Goal: Information Seeking & Learning: Learn about a topic

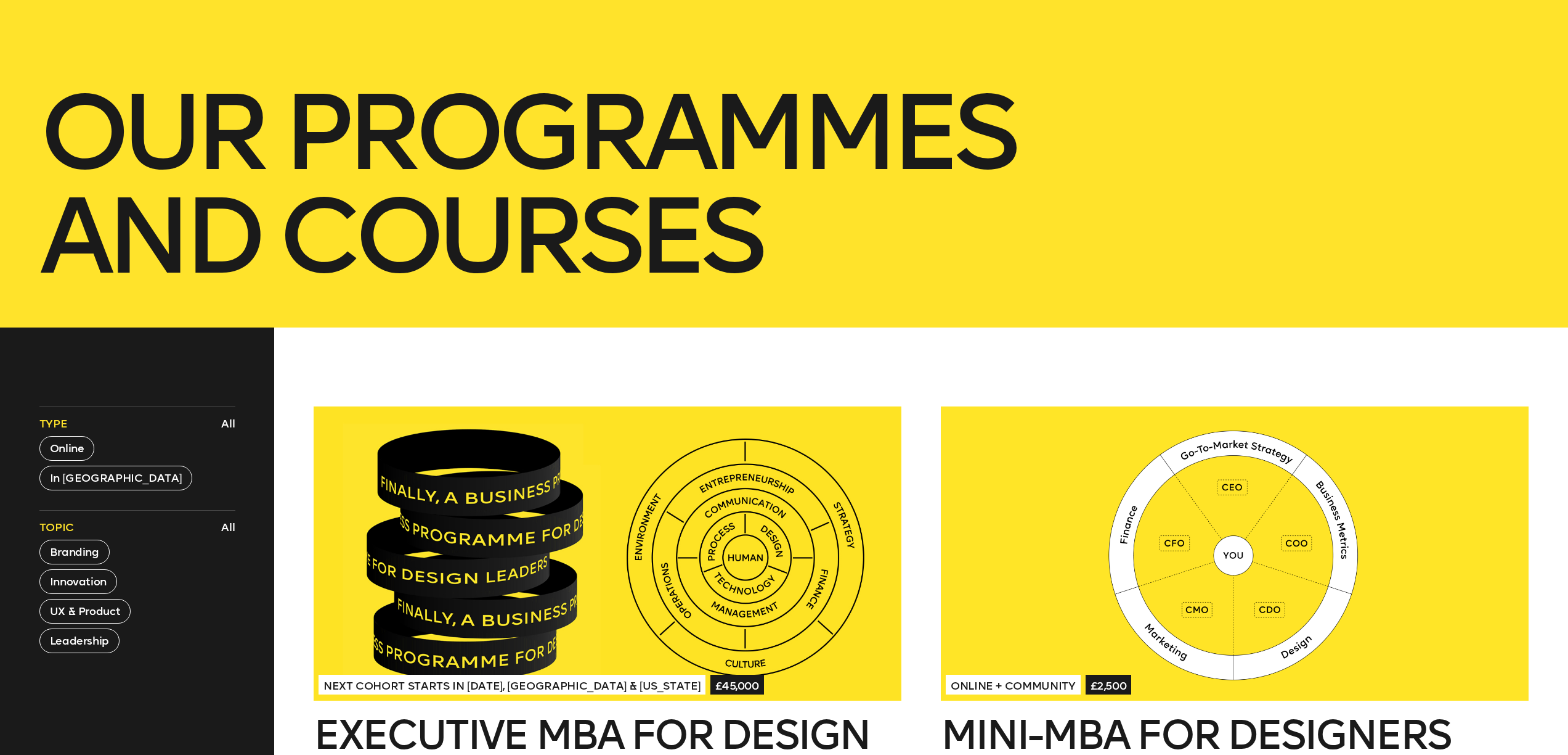
scroll to position [531, 0]
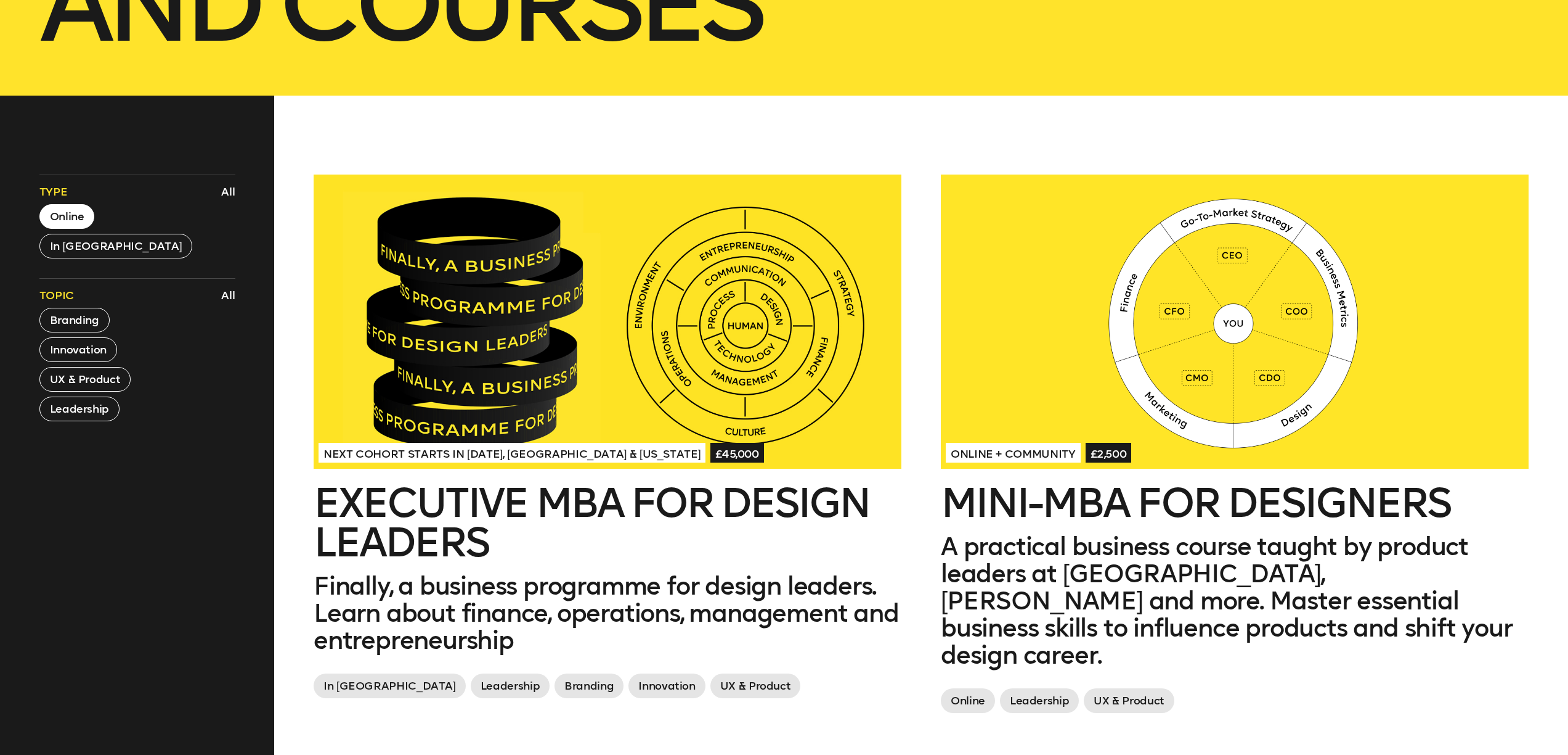
click at [64, 210] on button "Online" at bounding box center [67, 216] width 56 height 25
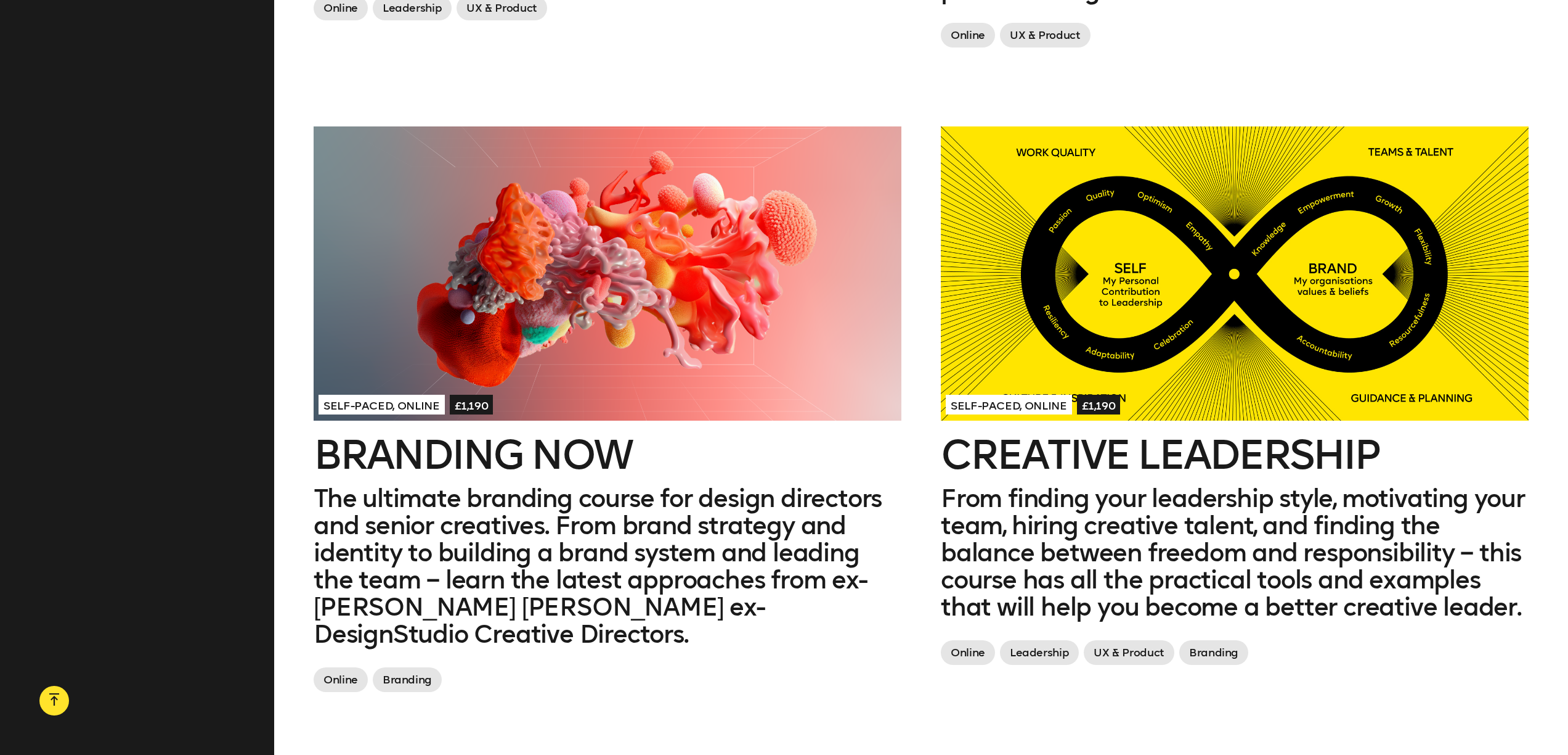
scroll to position [639, 0]
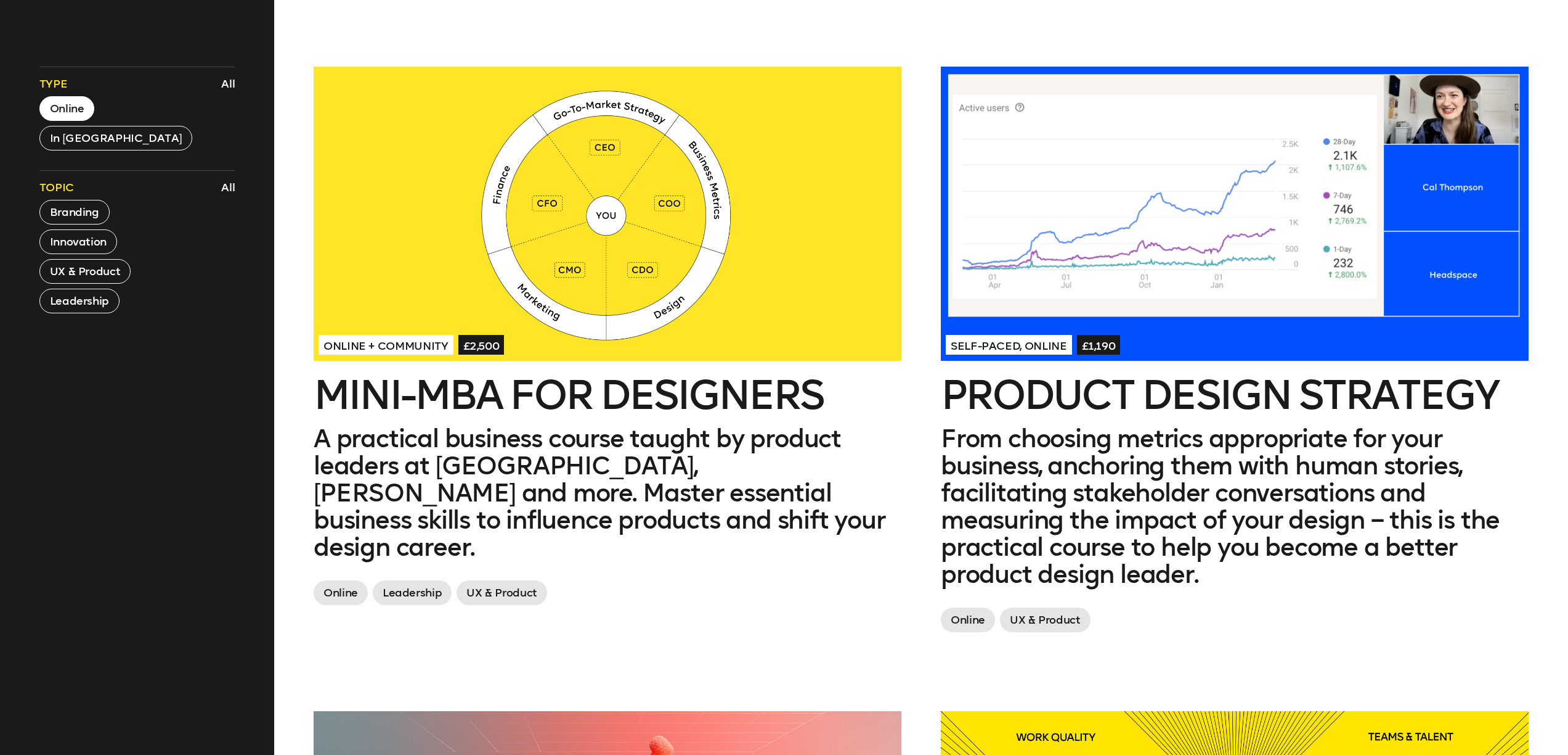
click at [1163, 301] on div at bounding box center [1235, 213] width 588 height 294
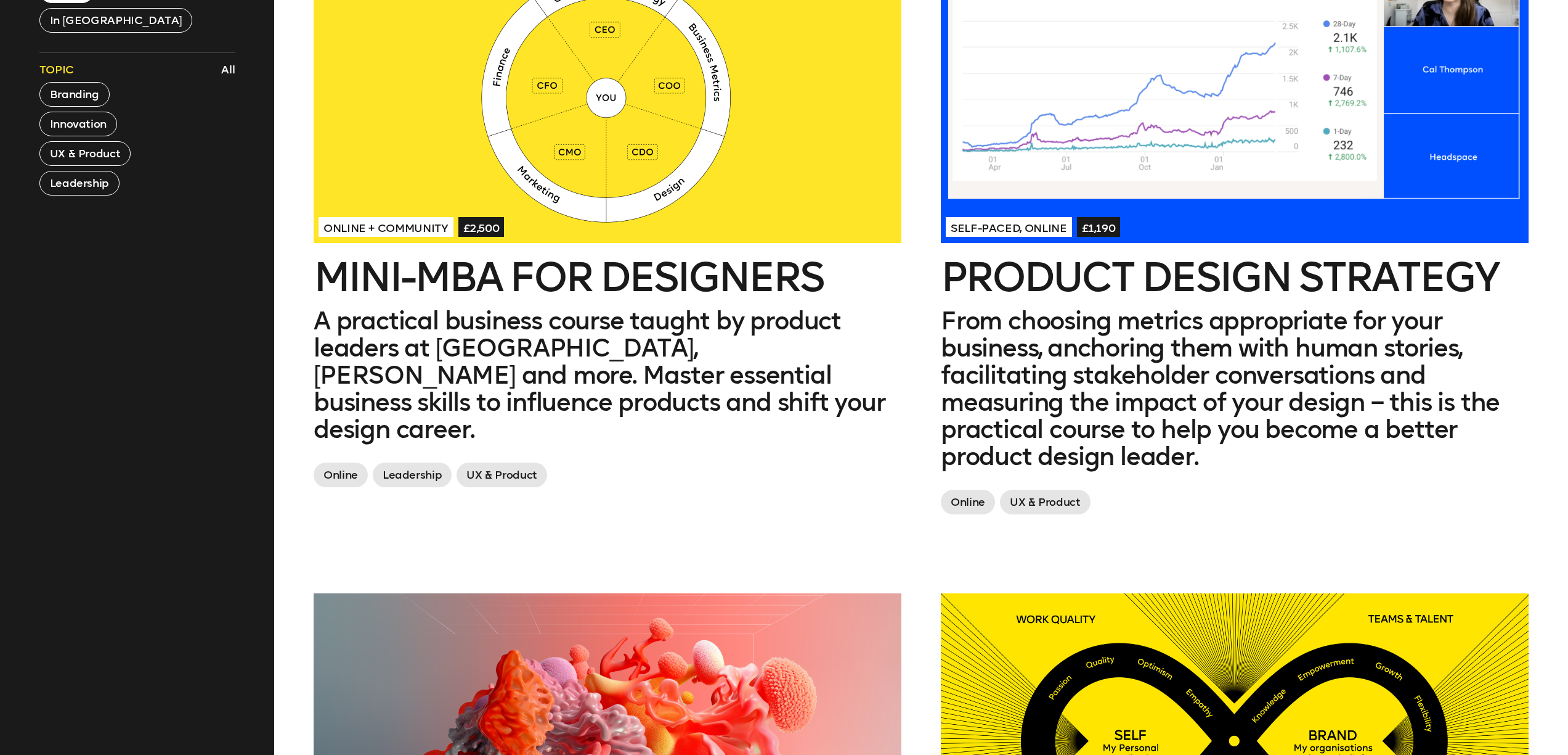
scroll to position [755, 0]
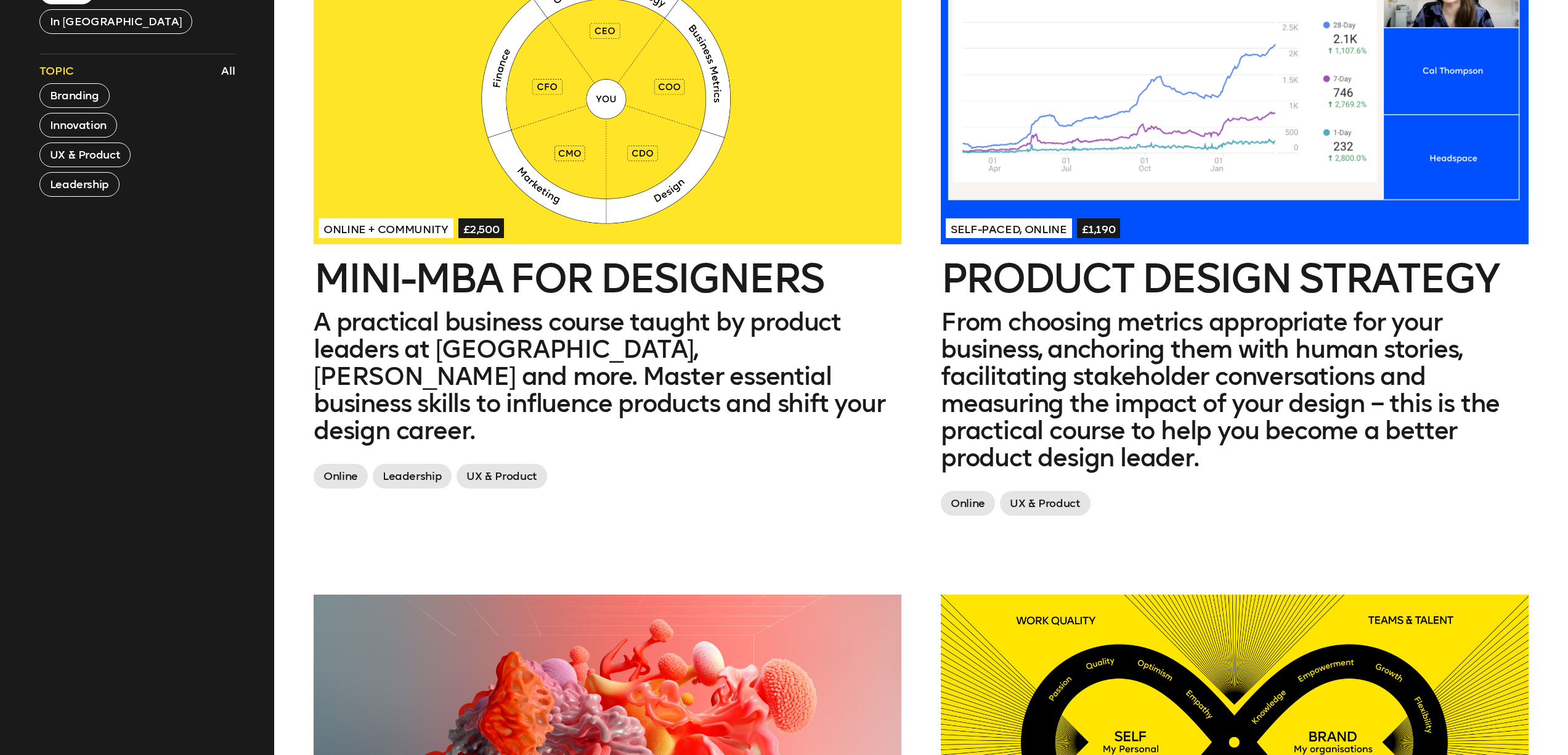
click at [1048, 89] on div at bounding box center [1235, 97] width 588 height 294
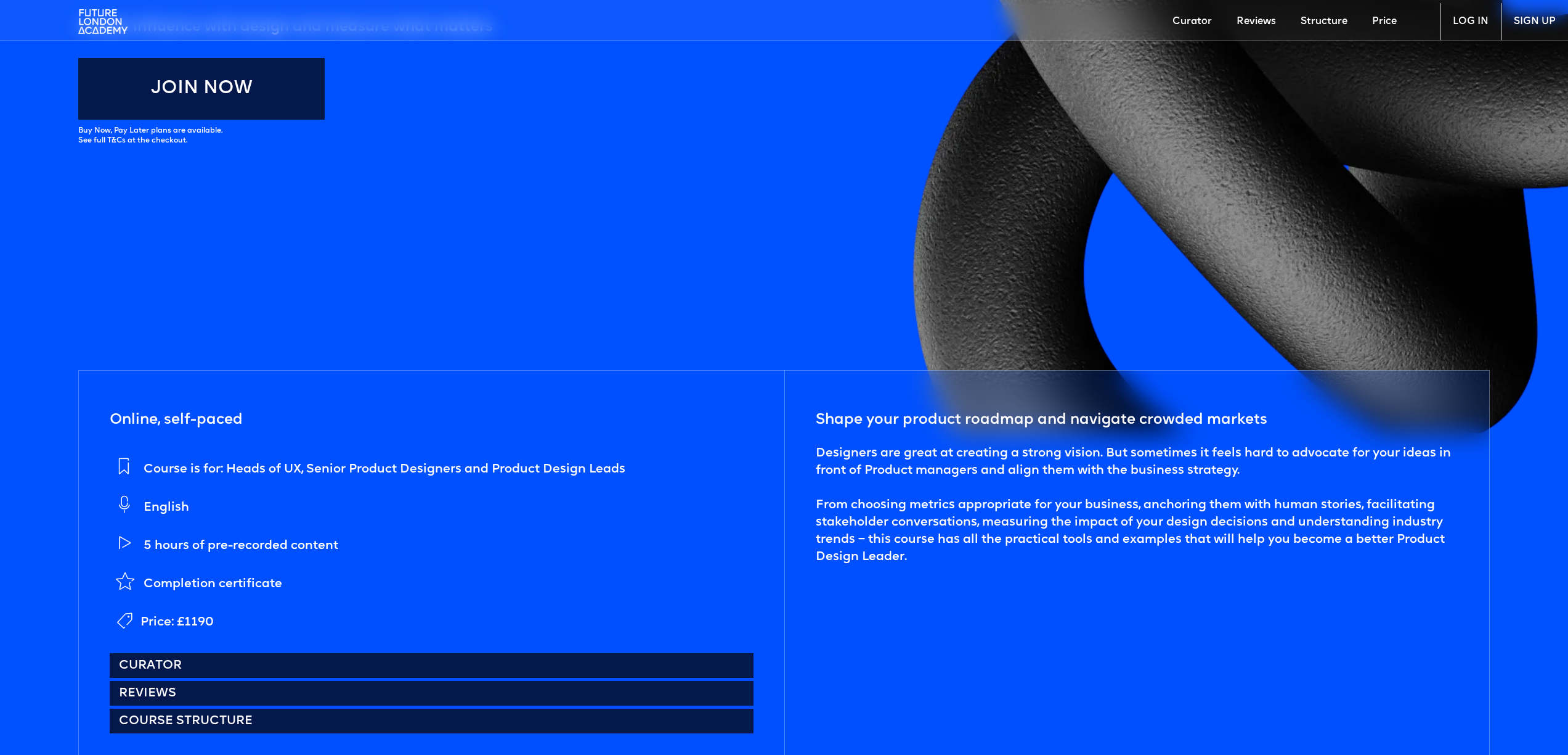
scroll to position [680, 0]
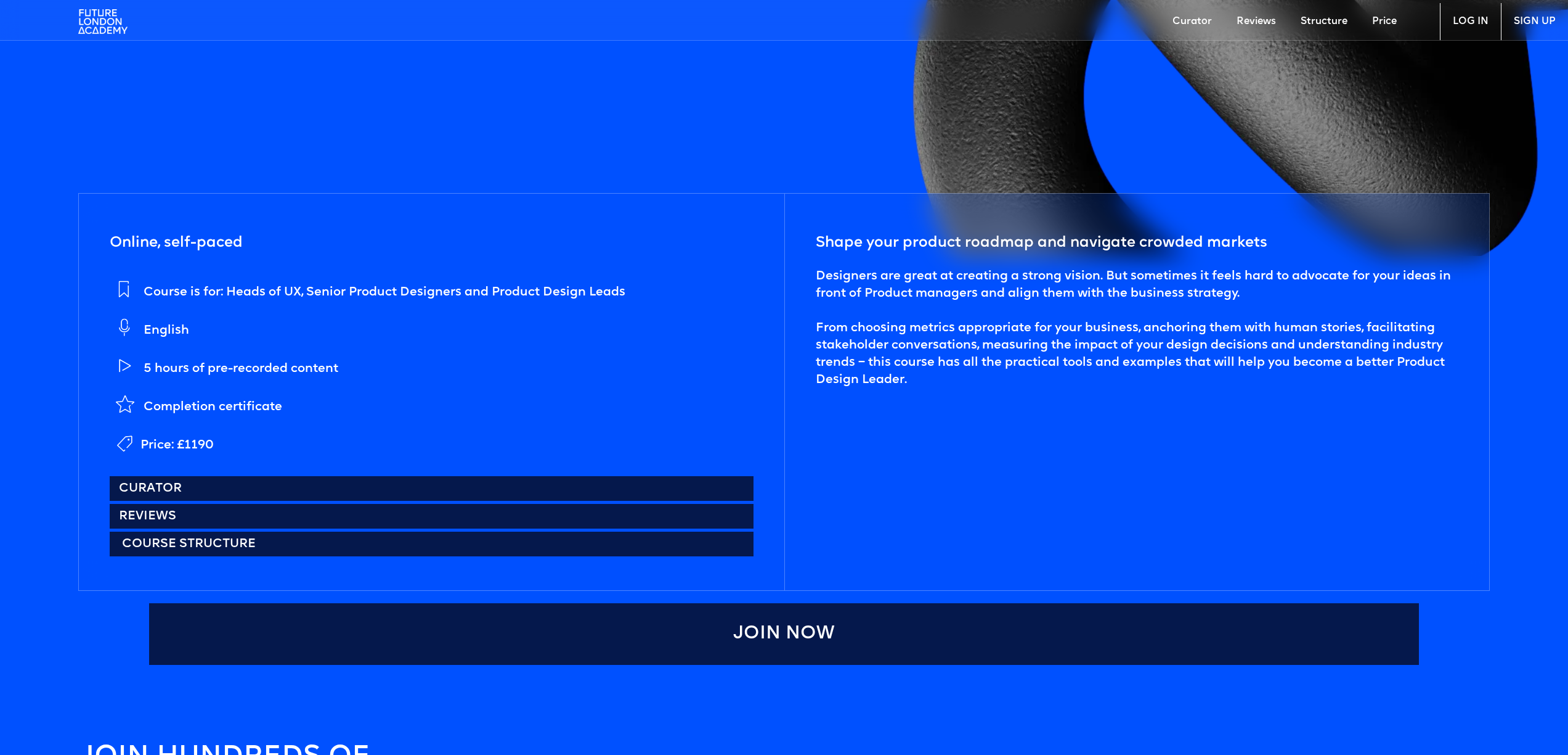
click at [283, 543] on link "Course structure" at bounding box center [431, 544] width 643 height 25
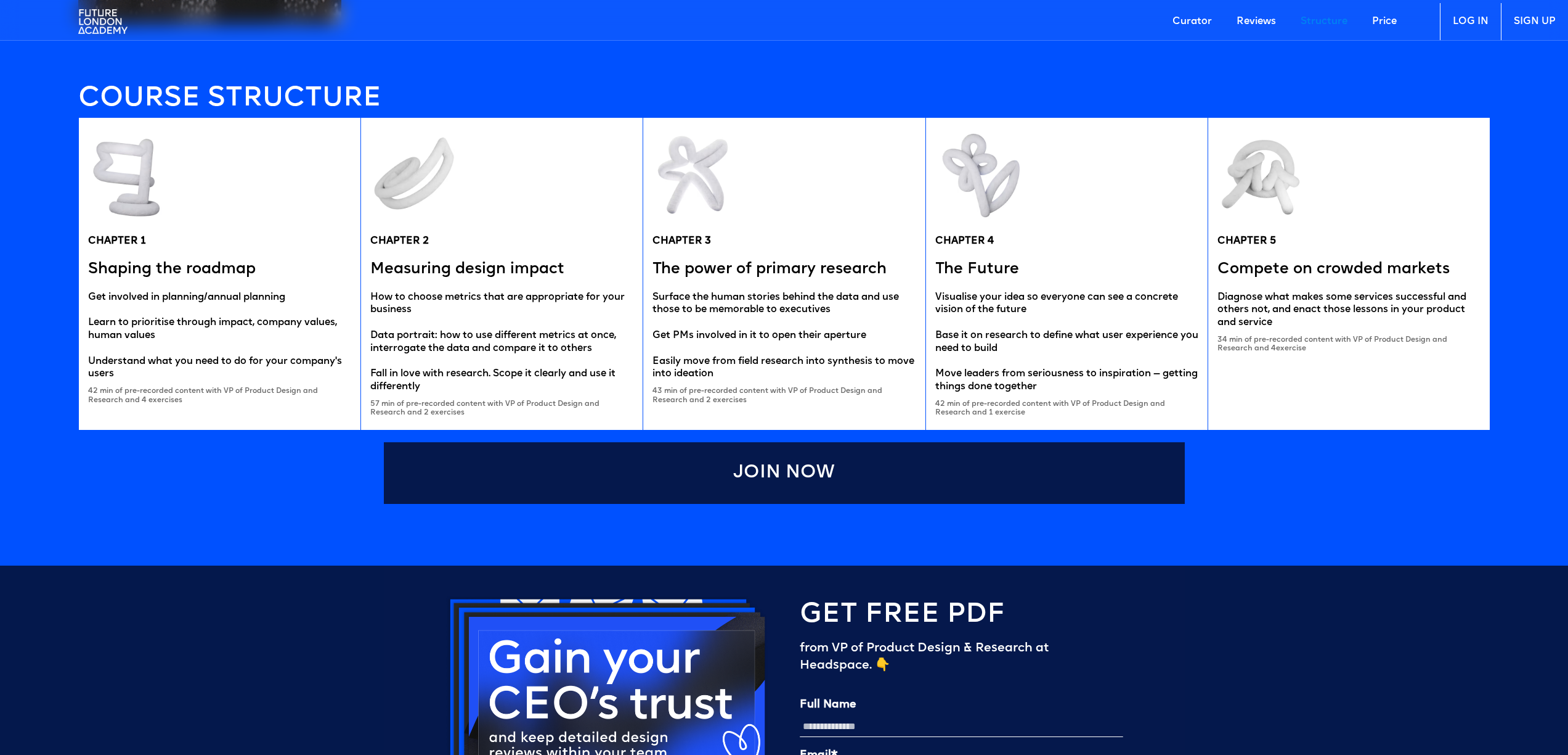
scroll to position [2599, 0]
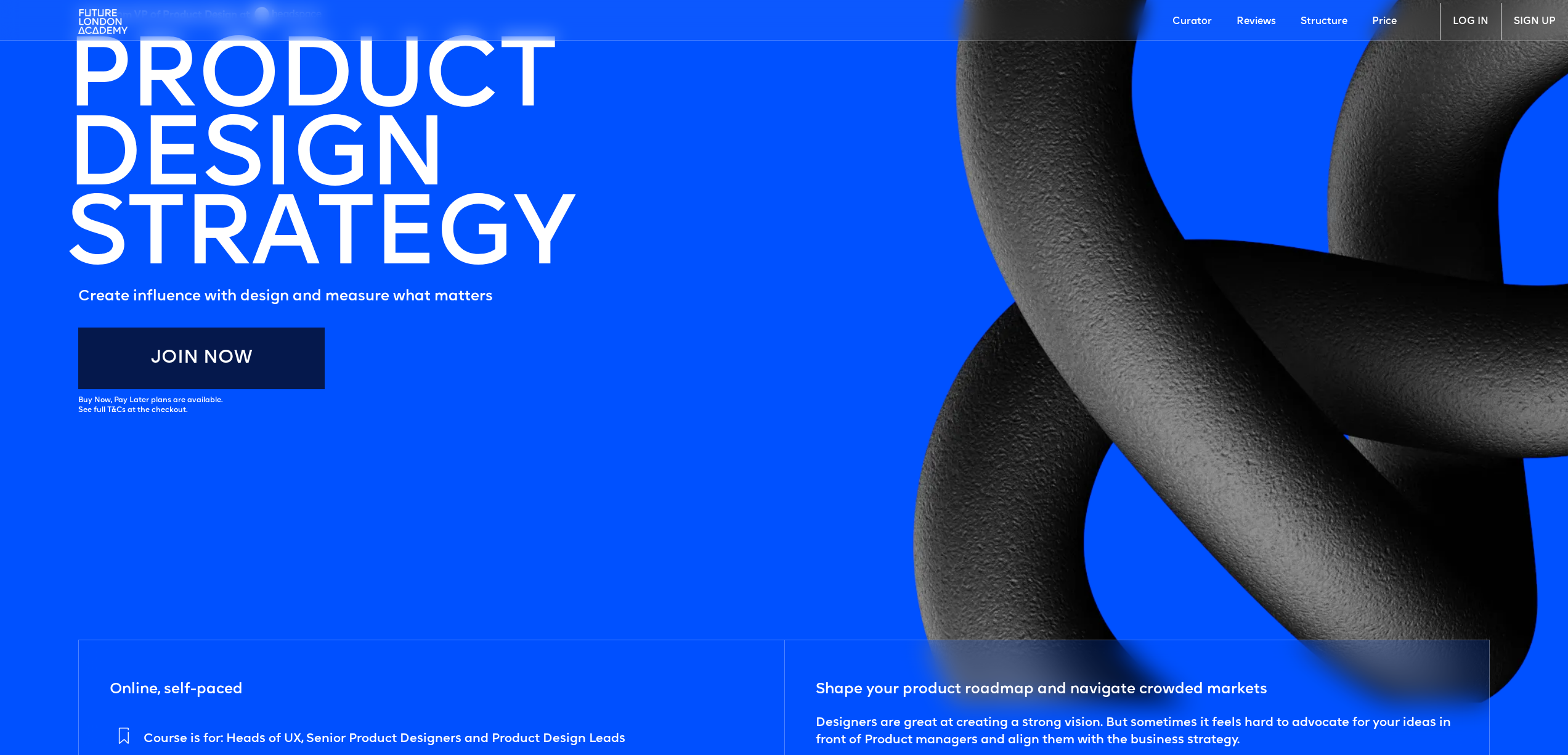
scroll to position [607, 0]
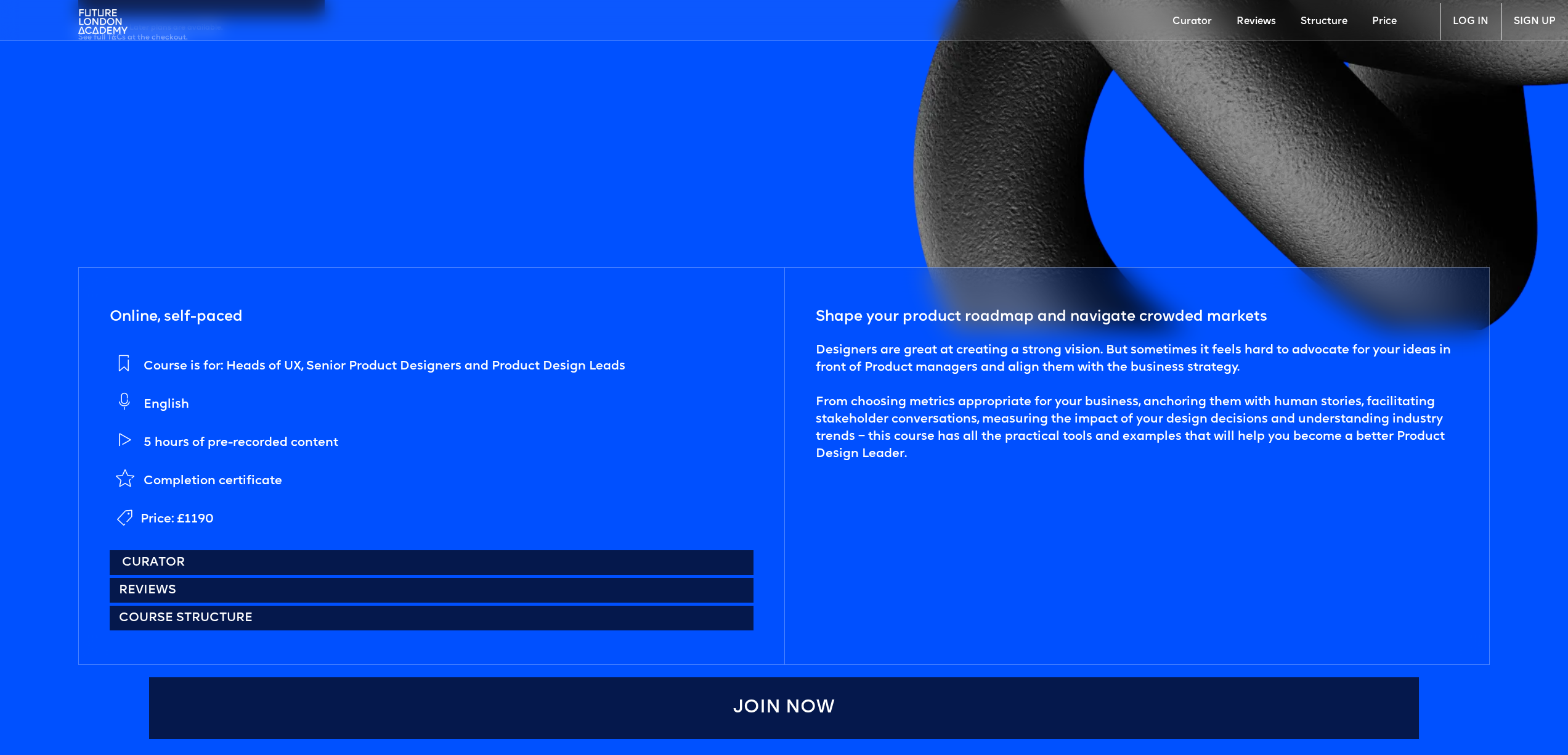
click at [224, 558] on link "Curator" at bounding box center [431, 563] width 643 height 25
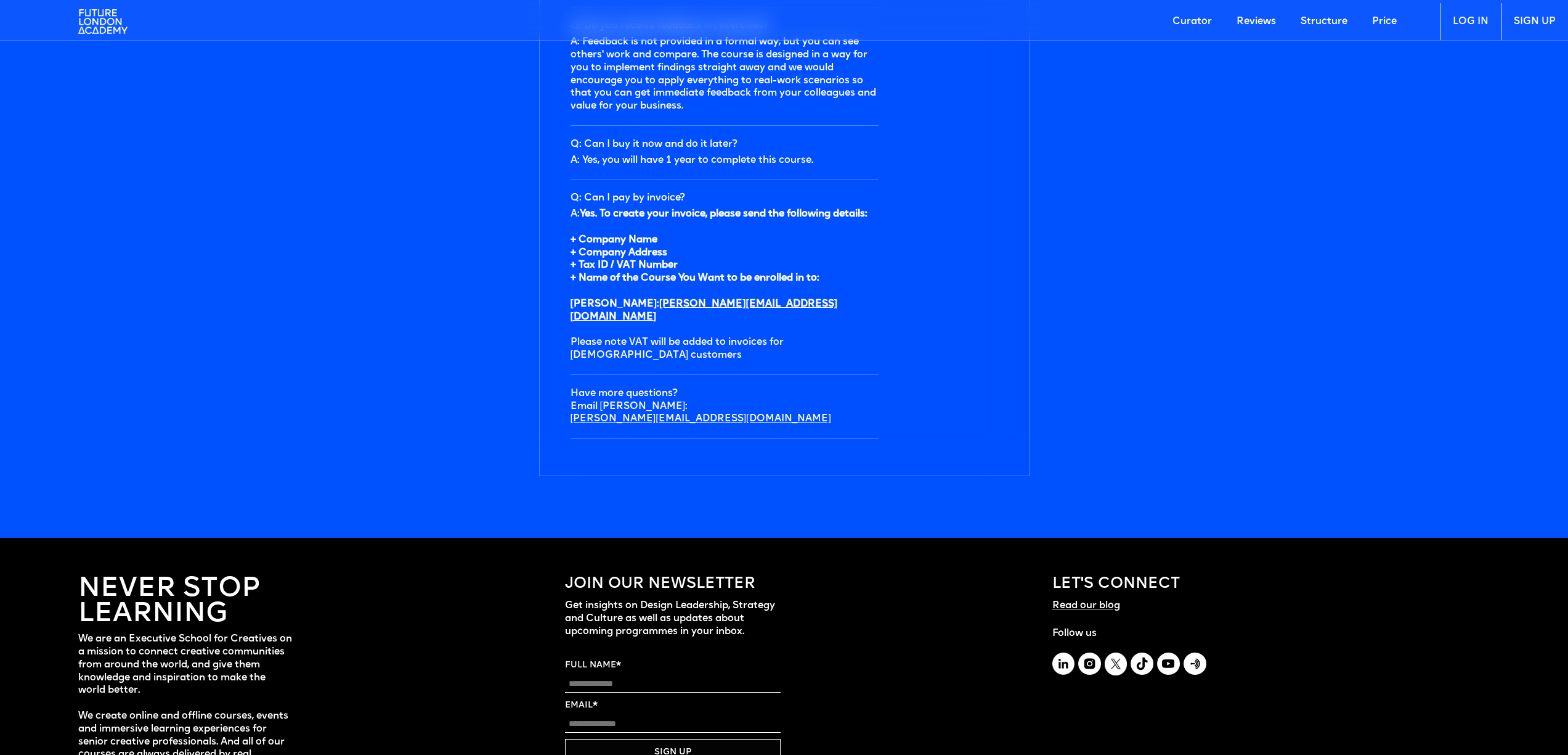
scroll to position [4288, 0]
